Goal: Task Accomplishment & Management: Use online tool/utility

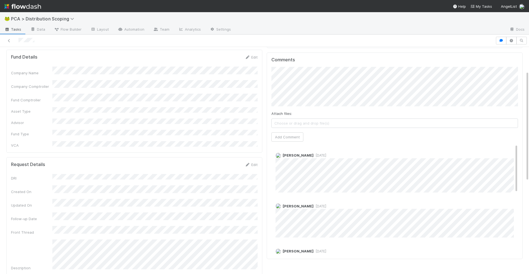
scroll to position [49, 0]
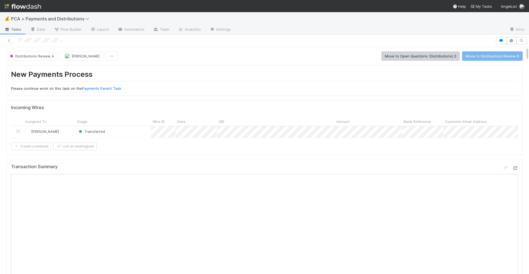
click at [516, 170] on div at bounding box center [516, 168] width 6 height 6
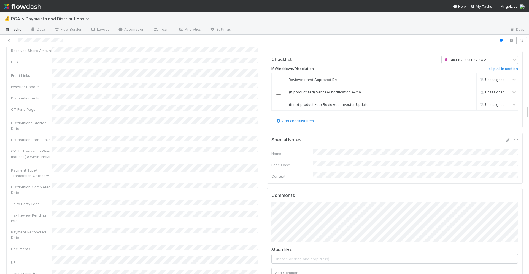
scroll to position [994, 0]
click at [281, 78] on input "checkbox" at bounding box center [279, 81] width 6 height 6
click at [279, 90] on input "checkbox" at bounding box center [279, 93] width 6 height 6
click at [279, 103] on input "checkbox" at bounding box center [279, 106] width 6 height 6
click at [279, 78] on input "checkbox" at bounding box center [279, 81] width 6 height 6
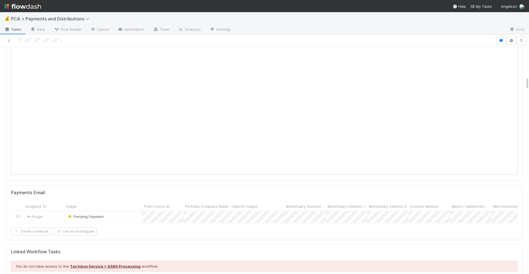
scroll to position [256, 0]
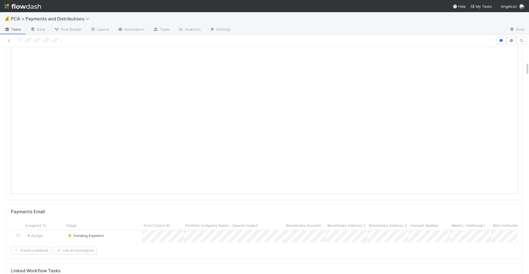
click at [326, 245] on form "Payments Email Assigned To Stage Front Convo ID Portfolio Company Name - OpenAI…" at bounding box center [264, 231] width 507 height 45
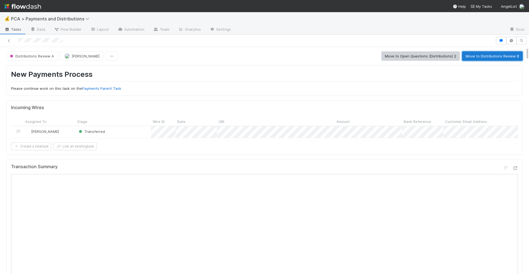
click at [484, 57] on button "Move to Distributions Review B" at bounding box center [492, 55] width 61 height 9
click at [516, 168] on icon at bounding box center [516, 168] width 6 height 4
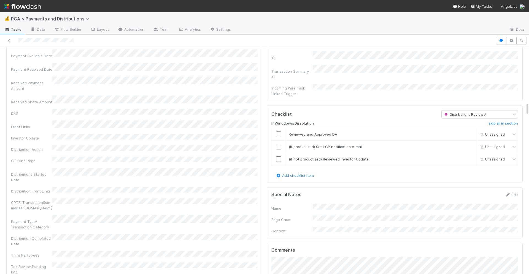
scroll to position [945, 0]
click at [281, 132] on input "checkbox" at bounding box center [279, 135] width 6 height 6
click at [280, 144] on input "checkbox" at bounding box center [279, 147] width 6 height 6
click at [280, 157] on input "checkbox" at bounding box center [279, 160] width 6 height 6
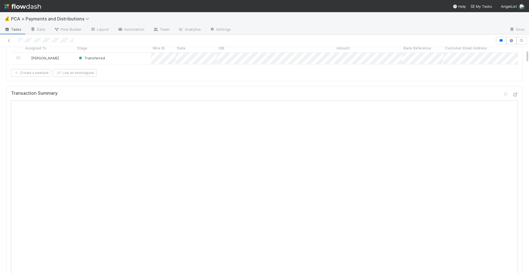
scroll to position [0, 0]
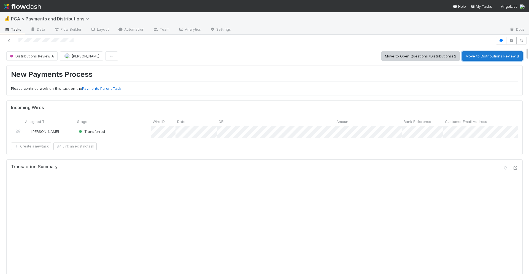
click at [488, 54] on button "Move to Distributions Review B" at bounding box center [492, 55] width 61 height 9
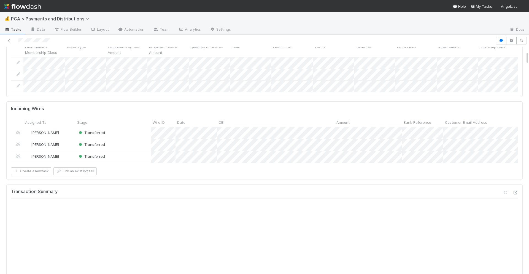
scroll to position [78, 0]
click at [515, 191] on icon at bounding box center [516, 191] width 6 height 4
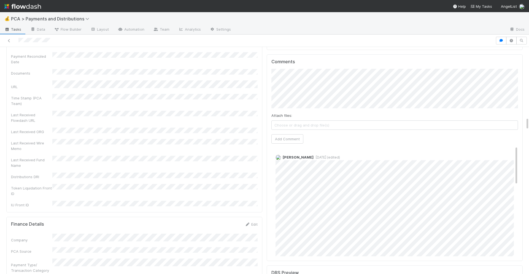
scroll to position [1233, 0]
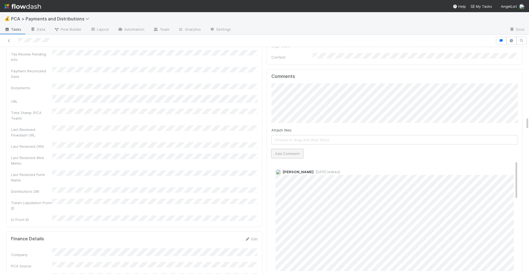
click at [276, 149] on button "Add Comment" at bounding box center [288, 153] width 32 height 9
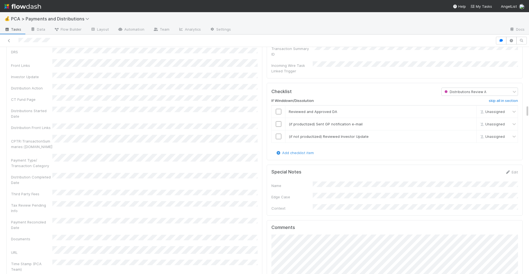
scroll to position [1016, 0]
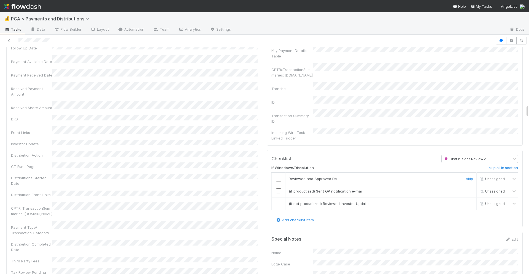
click at [280, 176] on input "checkbox" at bounding box center [279, 179] width 6 height 6
click at [280, 188] on input "checkbox" at bounding box center [279, 191] width 6 height 6
click at [280, 200] on input "checkbox" at bounding box center [279, 203] width 6 height 6
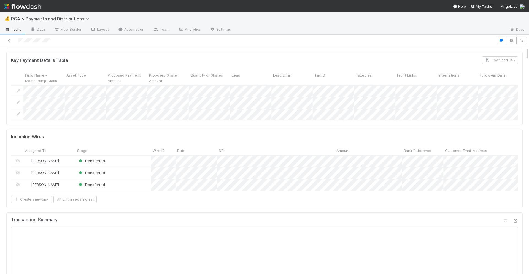
scroll to position [0, 0]
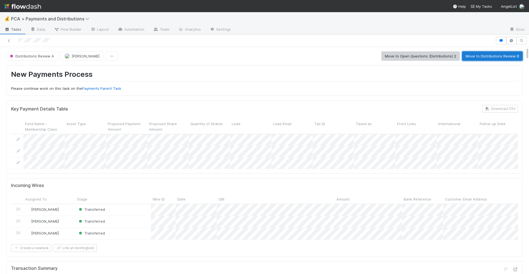
click at [502, 54] on button "Move to Distributions Review B" at bounding box center [492, 55] width 61 height 9
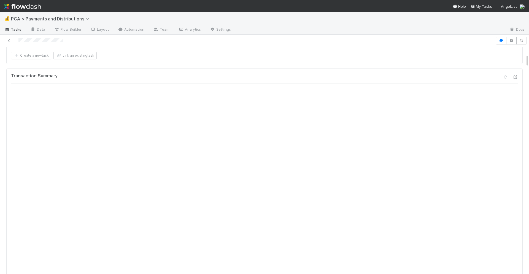
scroll to position [123, 0]
click at [516, 79] on icon at bounding box center [516, 80] width 6 height 4
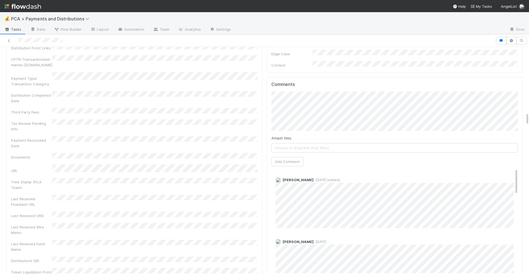
scroll to position [1136, 0]
click at [282, 155] on button "Add Comment" at bounding box center [288, 159] width 32 height 9
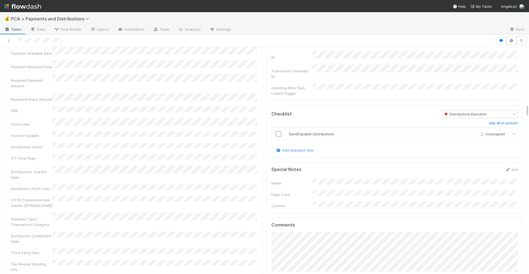
scroll to position [993, 0]
click at [279, 132] on input "checkbox" at bounding box center [279, 135] width 6 height 6
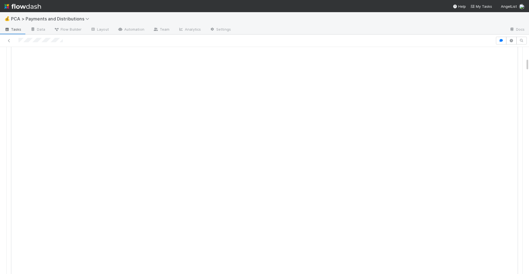
scroll to position [0, 0]
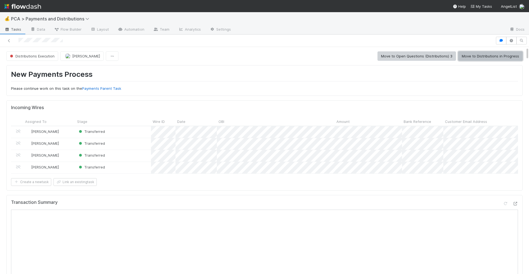
click at [485, 54] on button "Move to Distributions in Progress" at bounding box center [491, 55] width 65 height 9
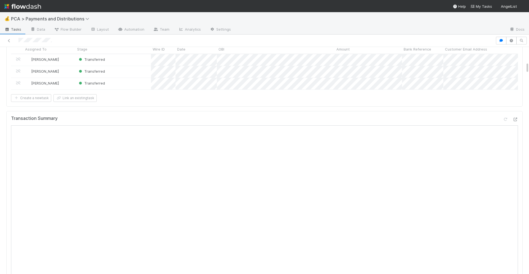
scroll to position [299, 0]
